Goal: Information Seeking & Learning: Learn about a topic

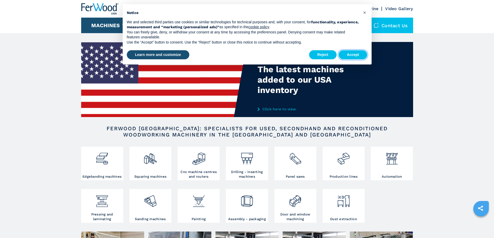
click at [347, 55] on button "Accept" at bounding box center [353, 54] width 29 height 9
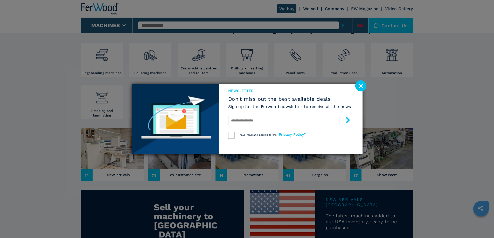
scroll to position [156, 0]
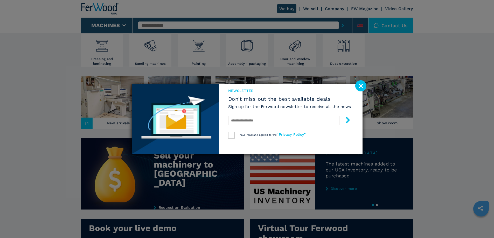
click at [361, 89] on image at bounding box center [360, 85] width 11 height 11
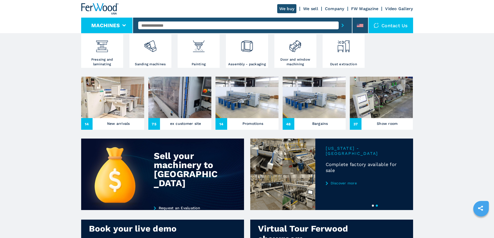
scroll to position [103, 0]
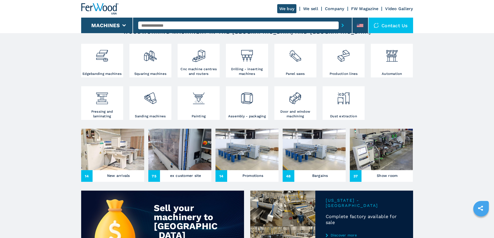
click at [109, 9] on img at bounding box center [99, 8] width 37 height 11
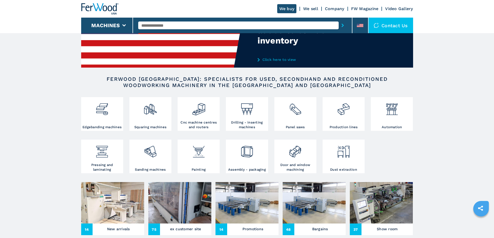
scroll to position [52, 0]
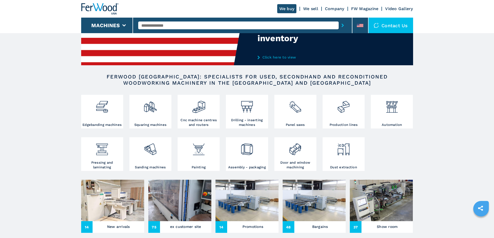
click at [201, 74] on h2 "FERWOOD [GEOGRAPHIC_DATA]: SPECIALISTS FOR USED, SECONDHAND AND RECONDITIONED W…" at bounding box center [247, 80] width 299 height 12
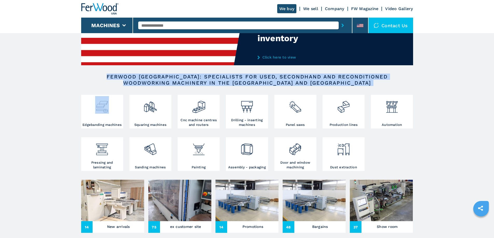
click at [201, 74] on h2 "FERWOOD [GEOGRAPHIC_DATA]: SPECIALISTS FOR USED, SECONDHAND AND RECONDITIONED W…" at bounding box center [247, 80] width 299 height 12
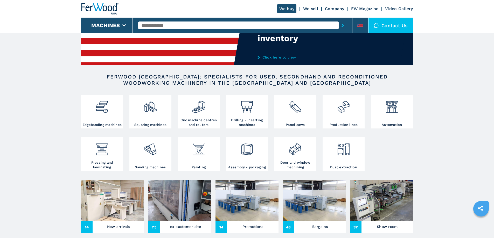
click at [175, 86] on h2 "FERWOOD [GEOGRAPHIC_DATA]: SPECIALISTS FOR USED, SECONDHAND AND RECONDITIONED W…" at bounding box center [247, 80] width 299 height 12
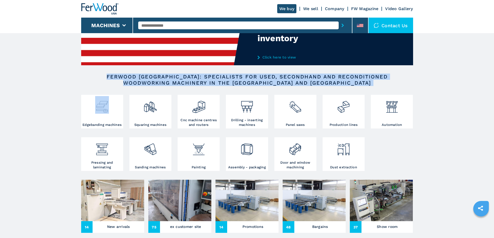
click at [175, 86] on h2 "FERWOOD [GEOGRAPHIC_DATA]: SPECIALISTS FOR USED, SECONDHAND AND RECONDITIONED W…" at bounding box center [247, 80] width 299 height 12
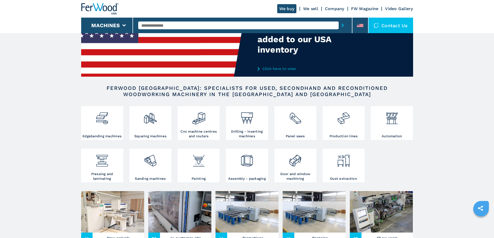
scroll to position [104, 0]
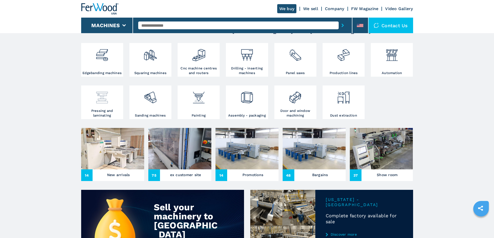
click at [107, 101] on img at bounding box center [102, 96] width 14 height 18
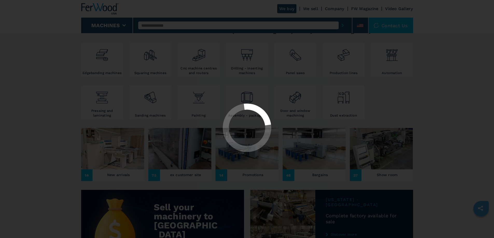
select select "**********"
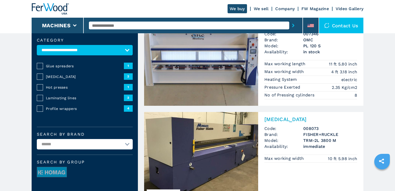
scroll to position [83, 0]
